Goal: Task Accomplishment & Management: Manage account settings

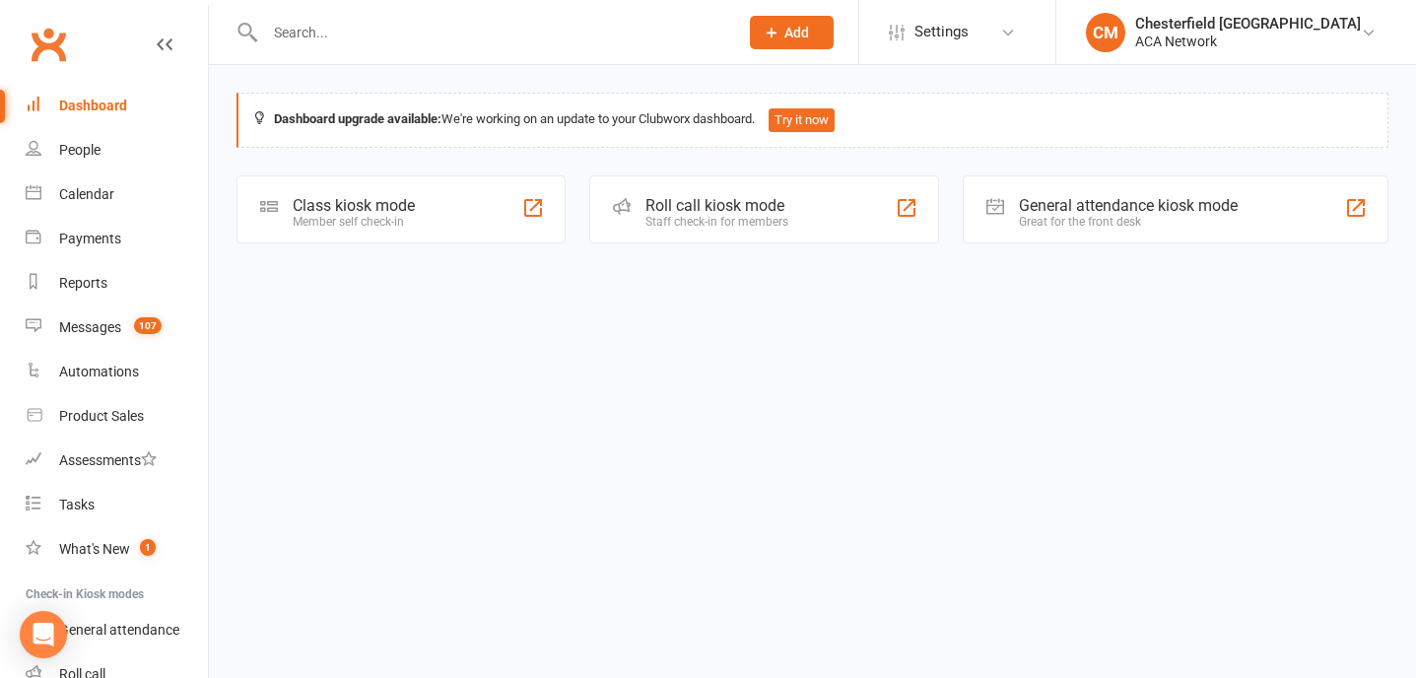
click at [486, 38] on input "text" at bounding box center [491, 33] width 465 height 28
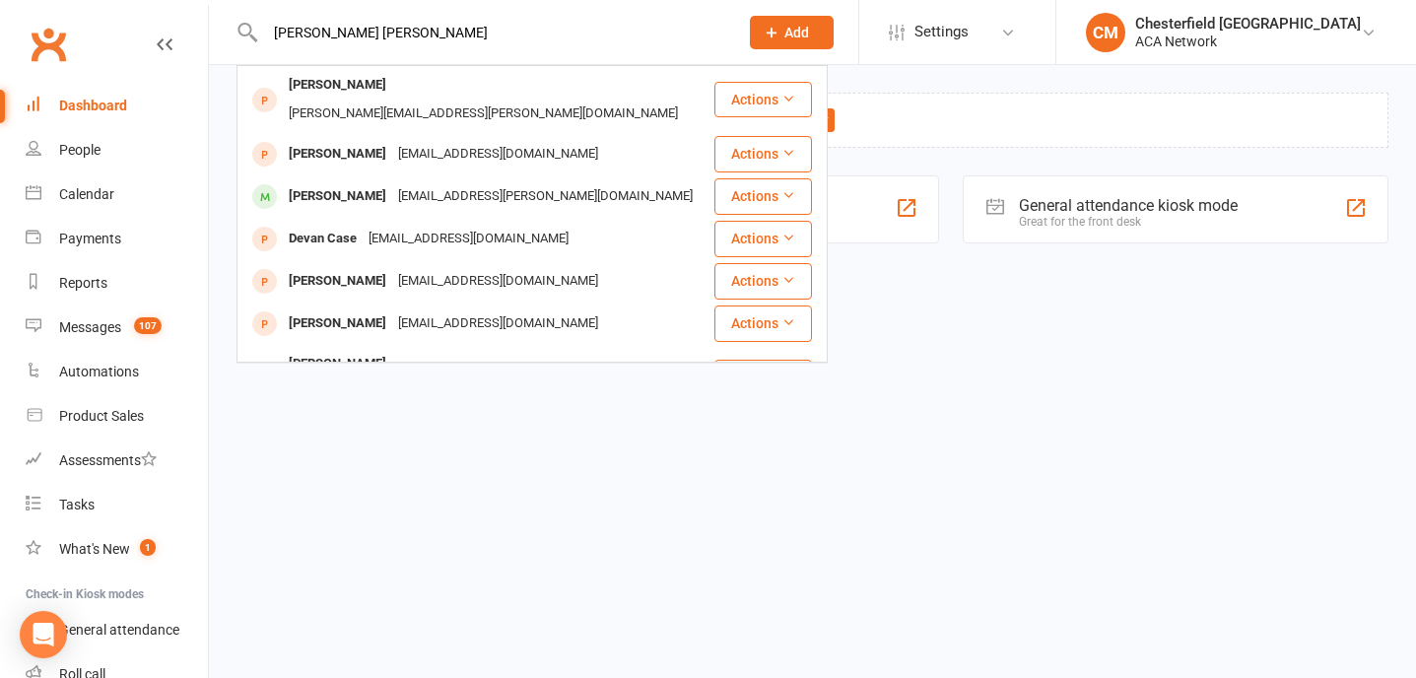
type input "[PERSON_NAME] [PERSON_NAME]"
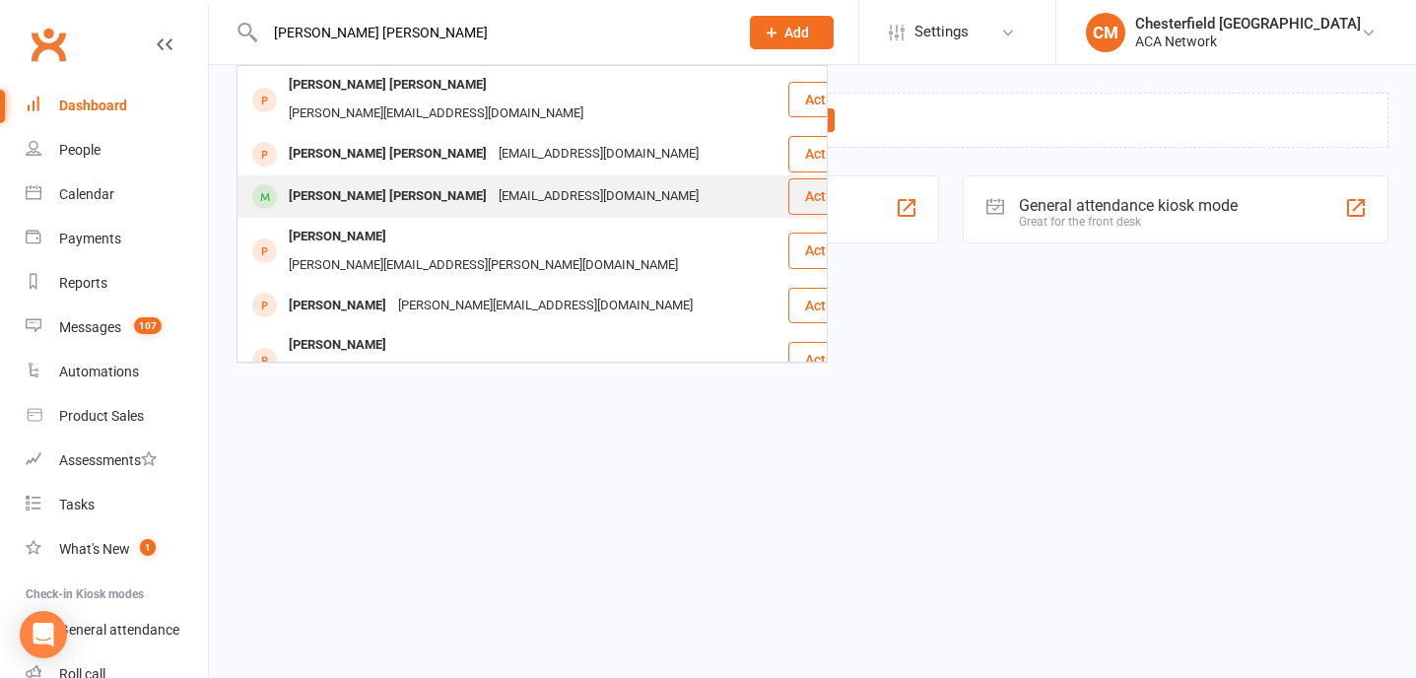
click at [493, 182] on div "[EMAIL_ADDRESS][DOMAIN_NAME]" at bounding box center [599, 196] width 212 height 29
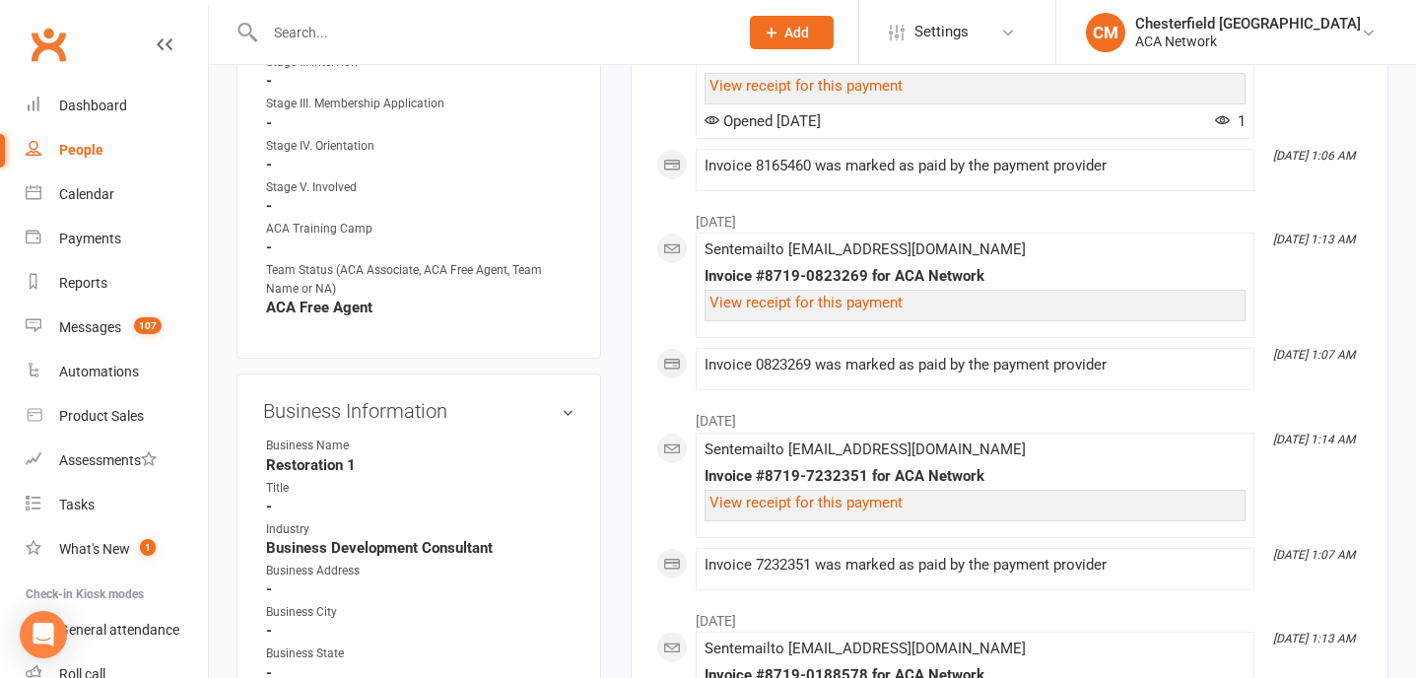
scroll to position [1483, 0]
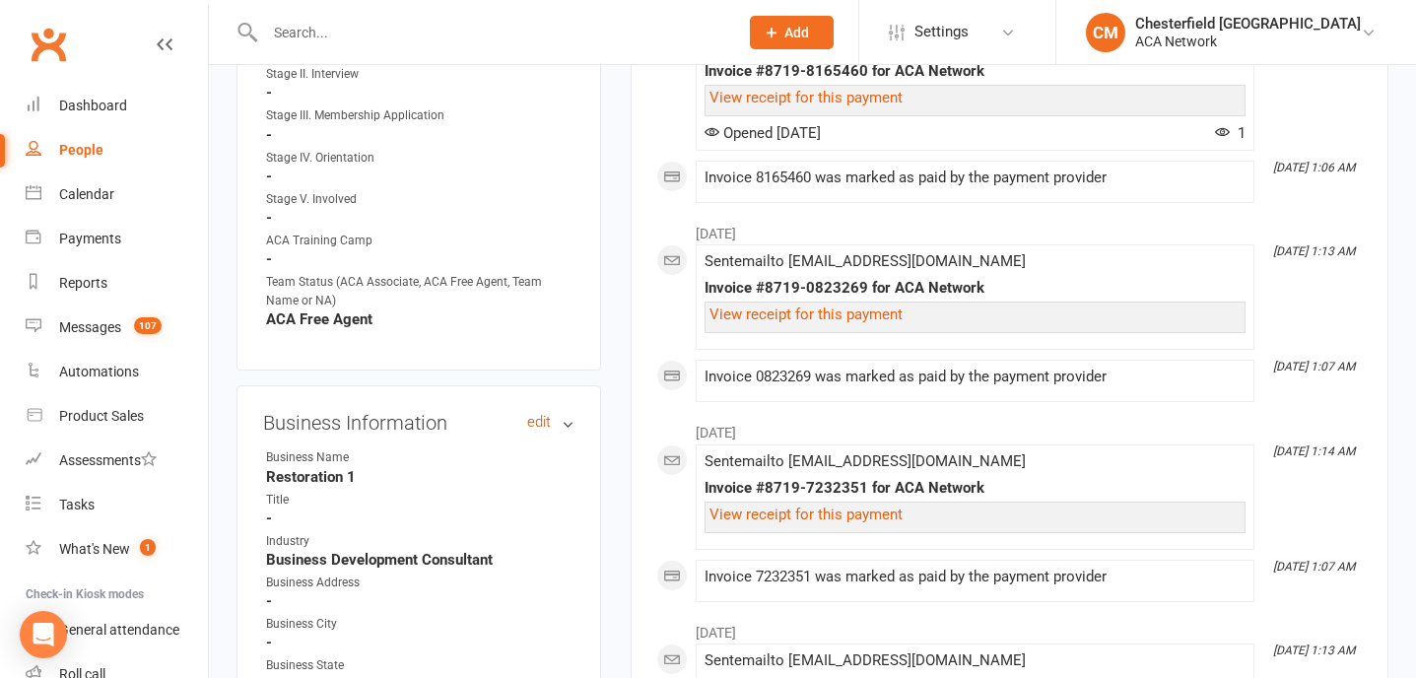
click at [539, 414] on link "edit" at bounding box center [539, 422] width 24 height 17
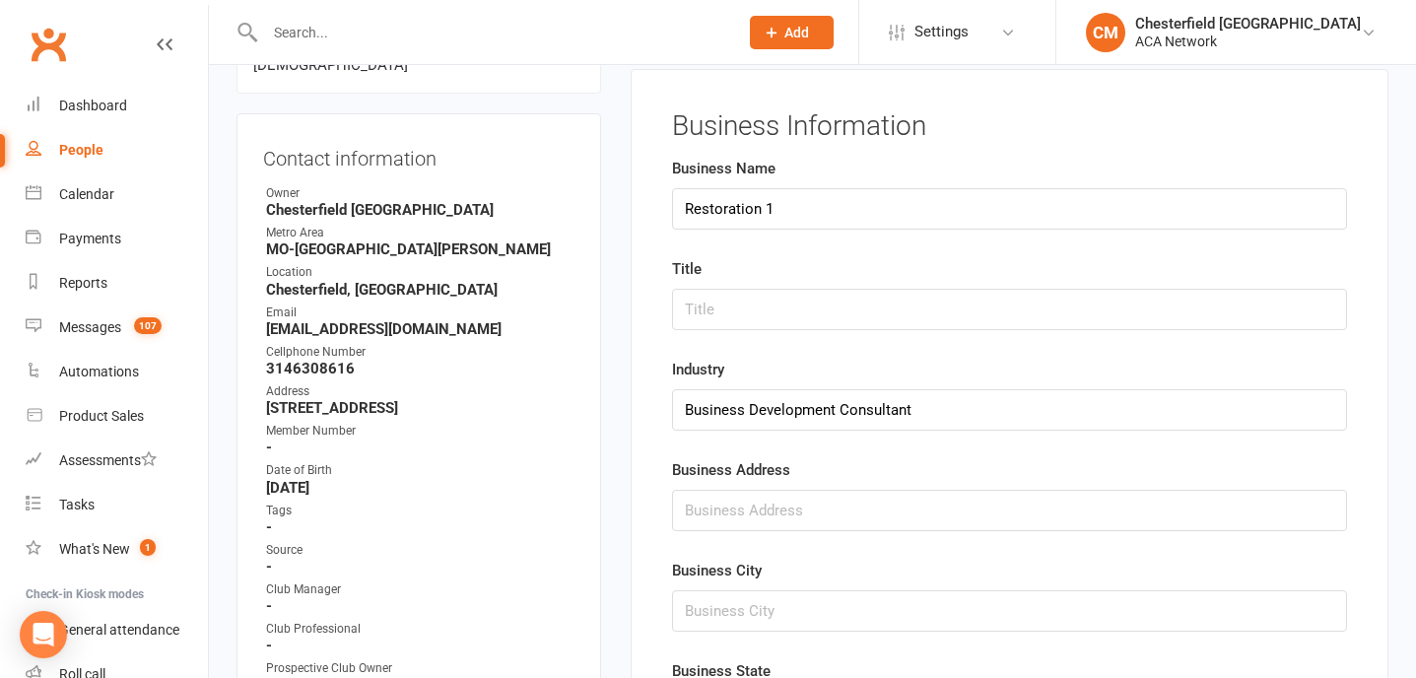
scroll to position [152, 0]
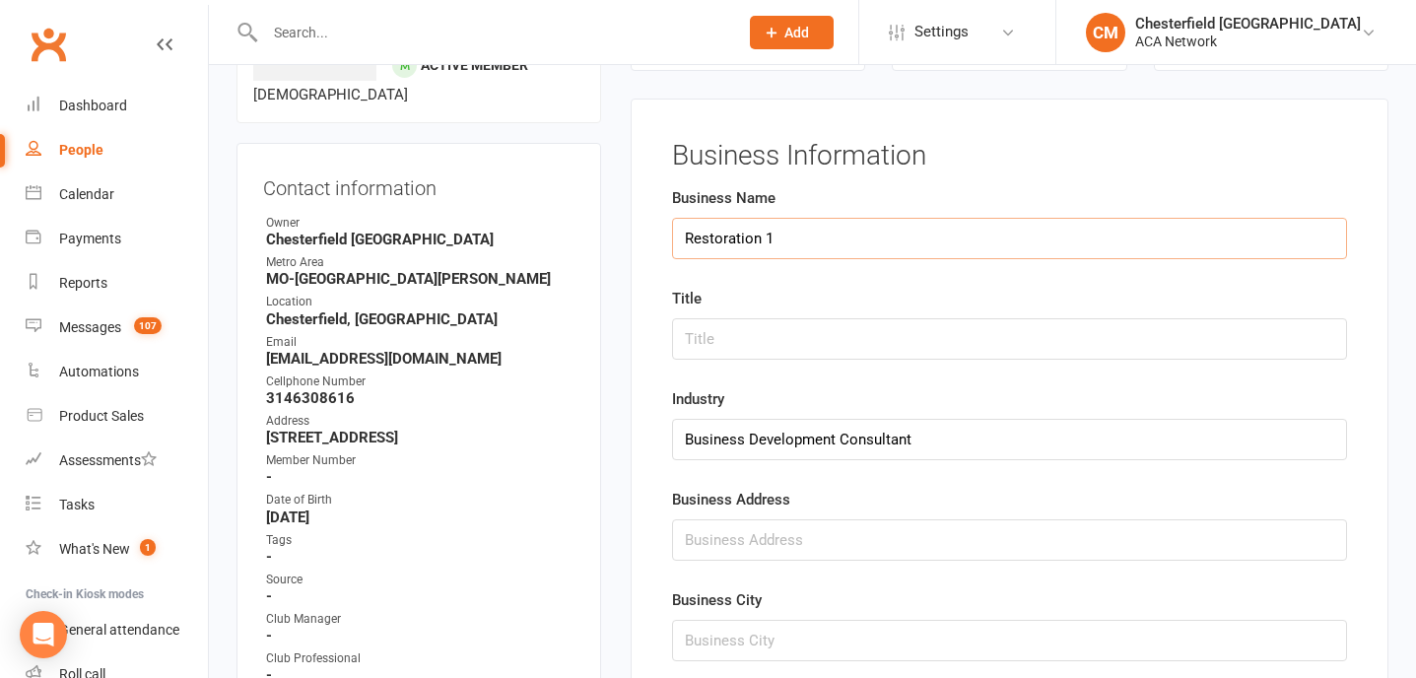
drag, startPoint x: 789, startPoint y: 238, endPoint x: 634, endPoint y: 231, distance: 155.9
click at [634, 231] on div "Business Information Business Name Restoration 1 Title Industry Business Develo…" at bounding box center [1010, 647] width 758 height 1097
type input "e"
type input "Heartland"
click at [701, 324] on input "text" at bounding box center [1009, 338] width 675 height 41
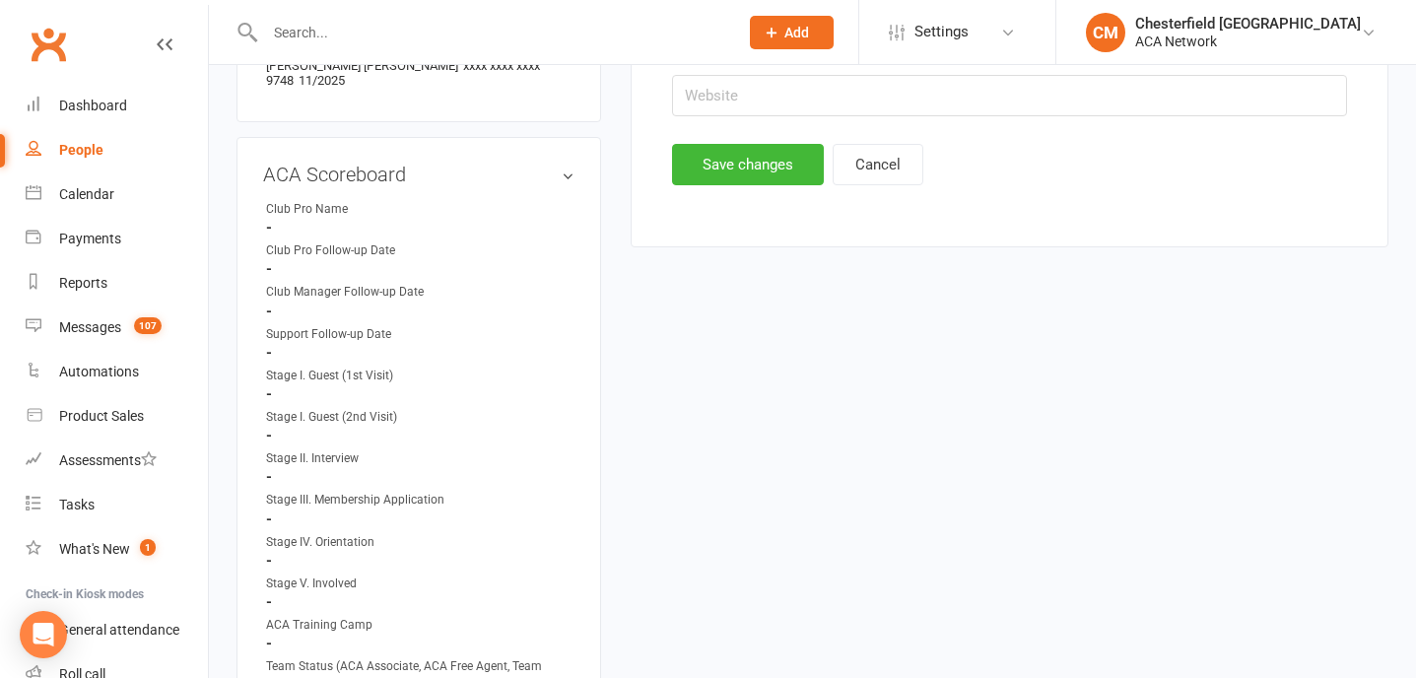
scroll to position [1042, 0]
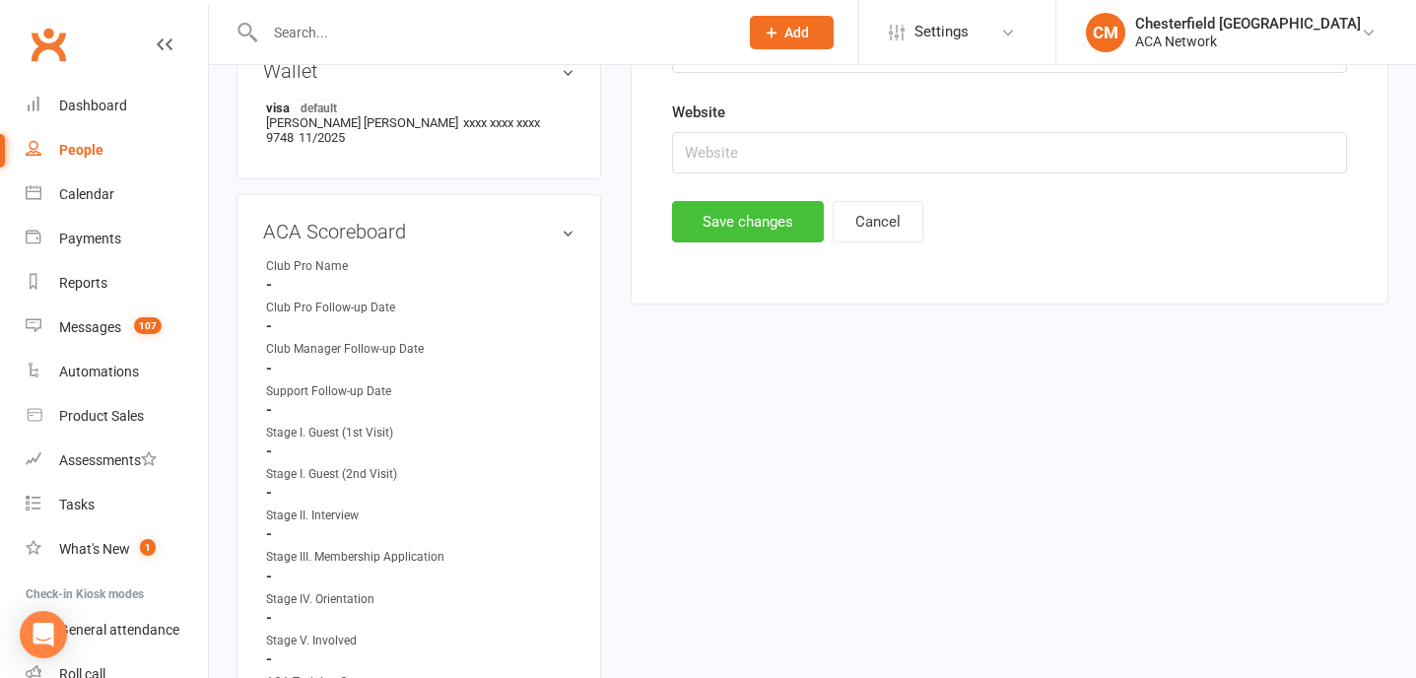
type input "Senior Product Advisor"
click at [767, 232] on button "Save changes" at bounding box center [748, 221] width 152 height 41
